Goal: Task Accomplishment & Management: Manage account settings

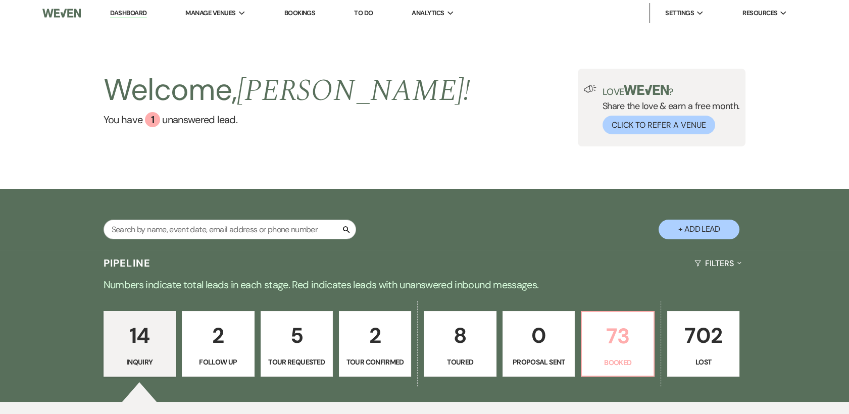
click at [616, 334] on p "73" at bounding box center [617, 336] width 59 height 34
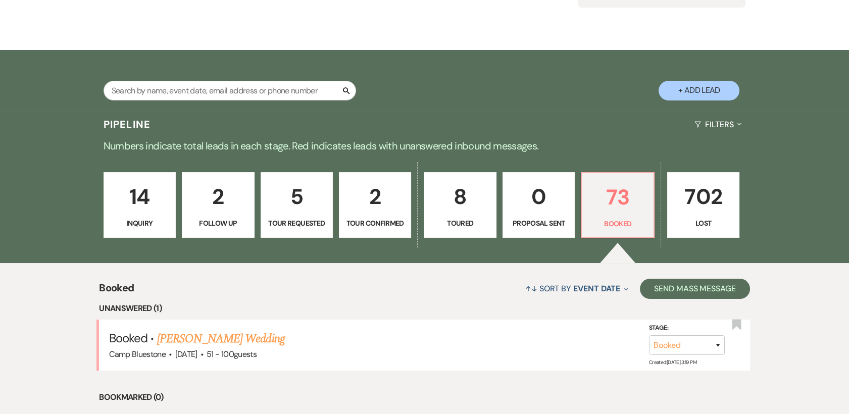
scroll to position [208, 0]
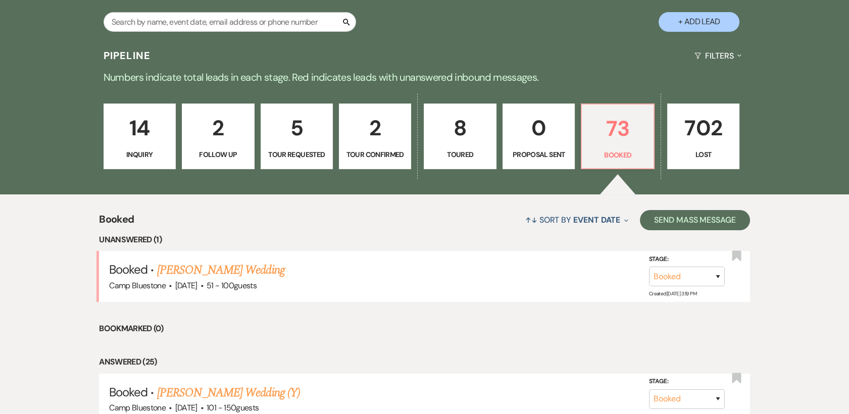
click at [213, 273] on link "[PERSON_NAME] Wedding" at bounding box center [221, 270] width 128 height 18
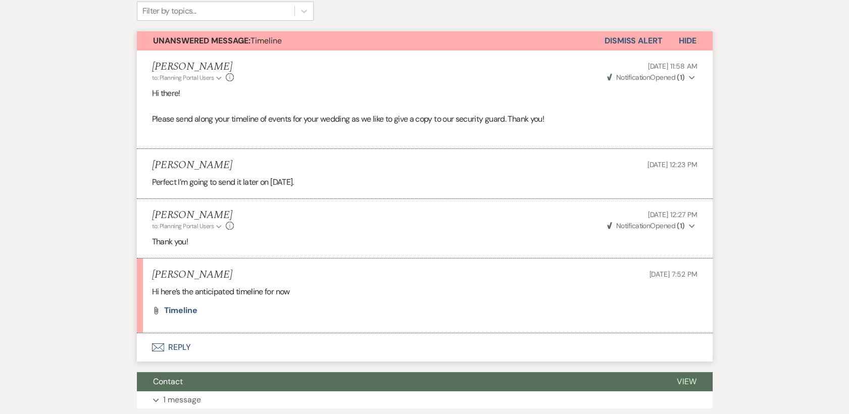
scroll to position [291, 0]
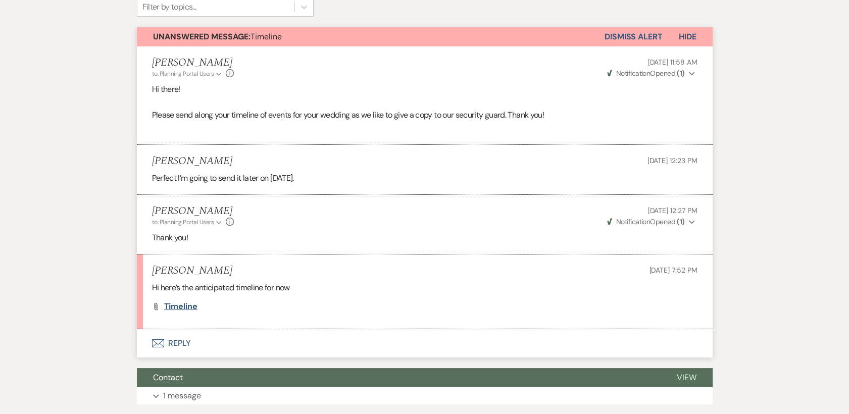
click at [186, 306] on span "Timeline" at bounding box center [180, 306] width 33 height 11
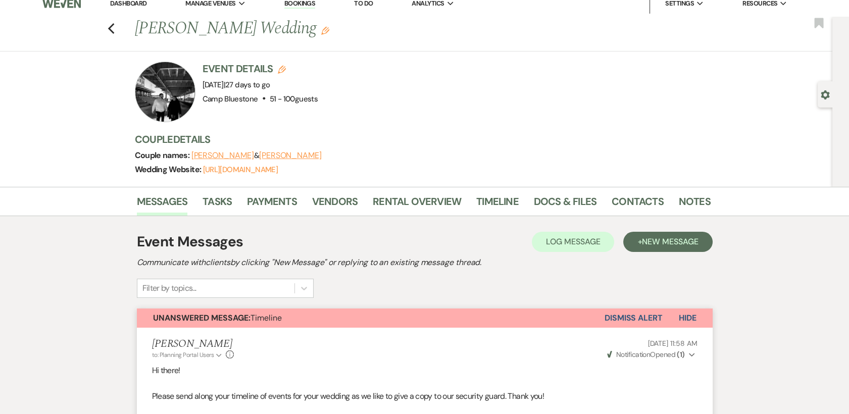
scroll to position [0, 0]
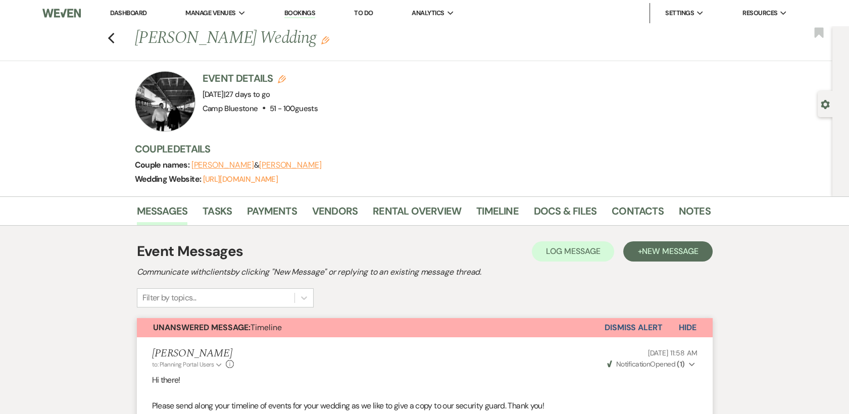
click at [120, 36] on div "Previous [PERSON_NAME] Wedding Edit Bookmark" at bounding box center [413, 43] width 837 height 35
click at [113, 35] on icon "Previous" at bounding box center [112, 38] width 8 height 12
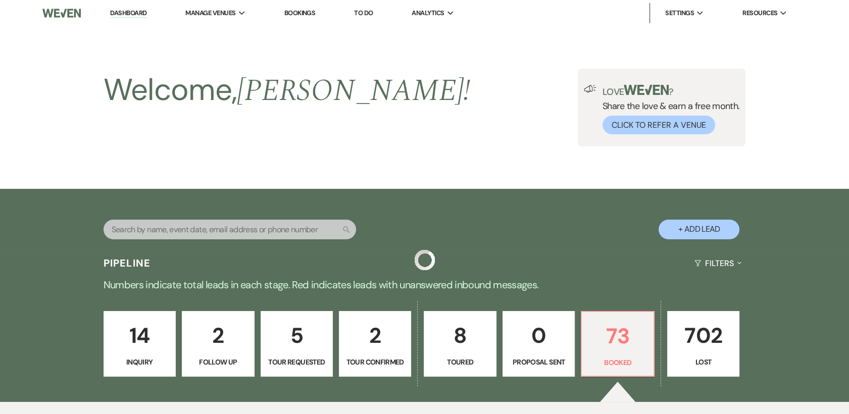
scroll to position [208, 0]
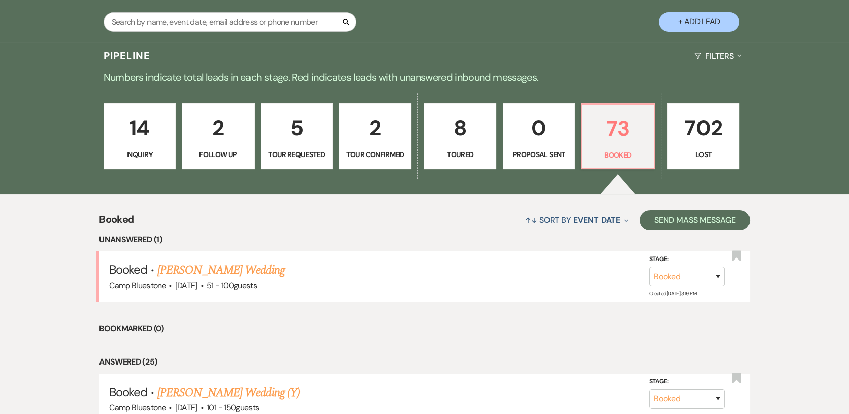
click at [376, 142] on p "2" at bounding box center [375, 128] width 59 height 34
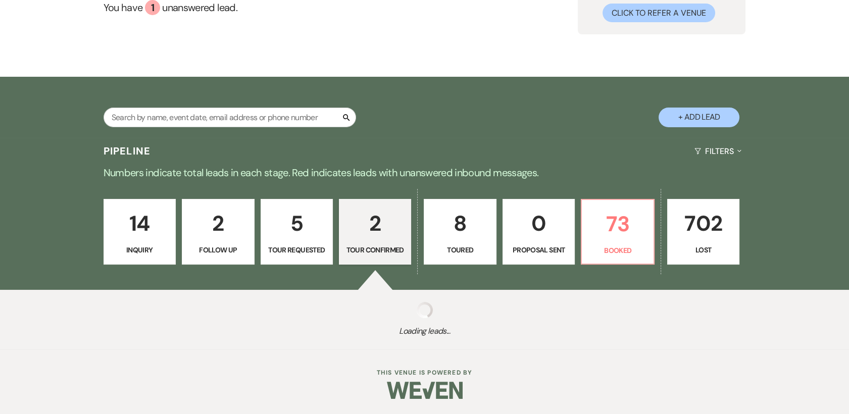
select select "4"
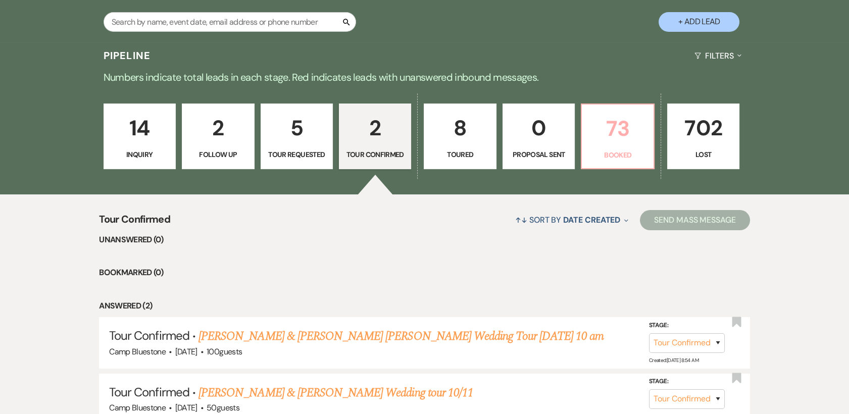
click at [614, 135] on p "73" at bounding box center [617, 129] width 59 height 34
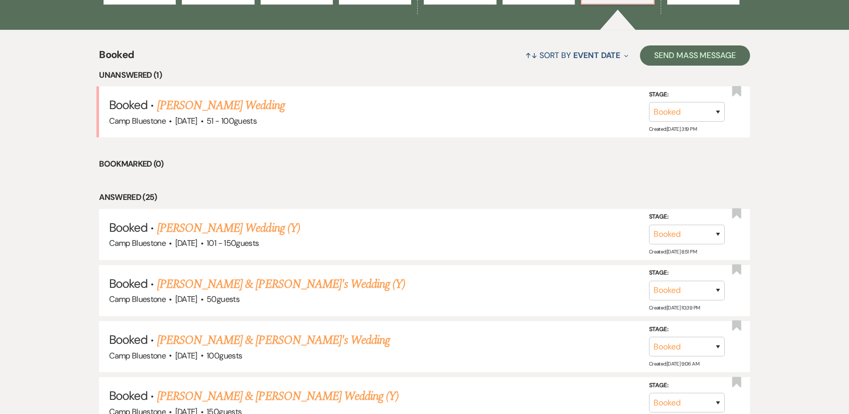
scroll to position [427, 0]
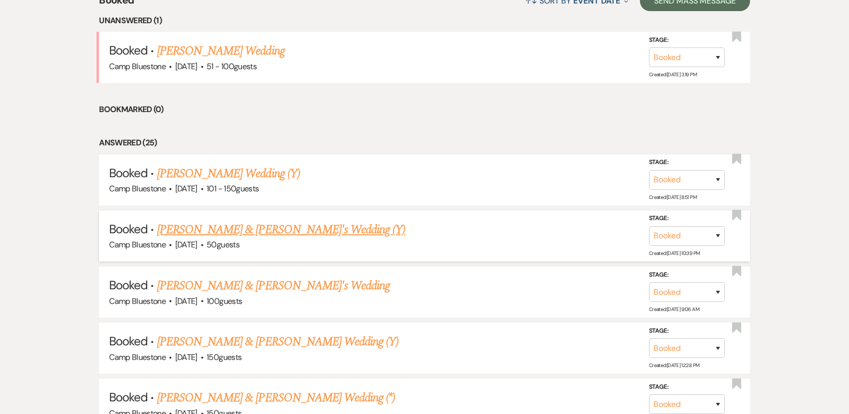
click at [213, 229] on link "[PERSON_NAME] & [PERSON_NAME]'s Wedding (Y)" at bounding box center [281, 230] width 249 height 18
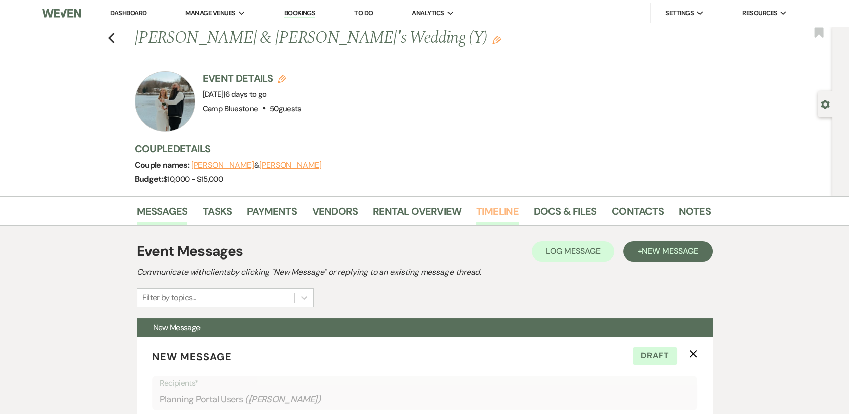
click at [502, 209] on link "Timeline" at bounding box center [497, 214] width 42 height 22
